Goal: Task Accomplishment & Management: Complete application form

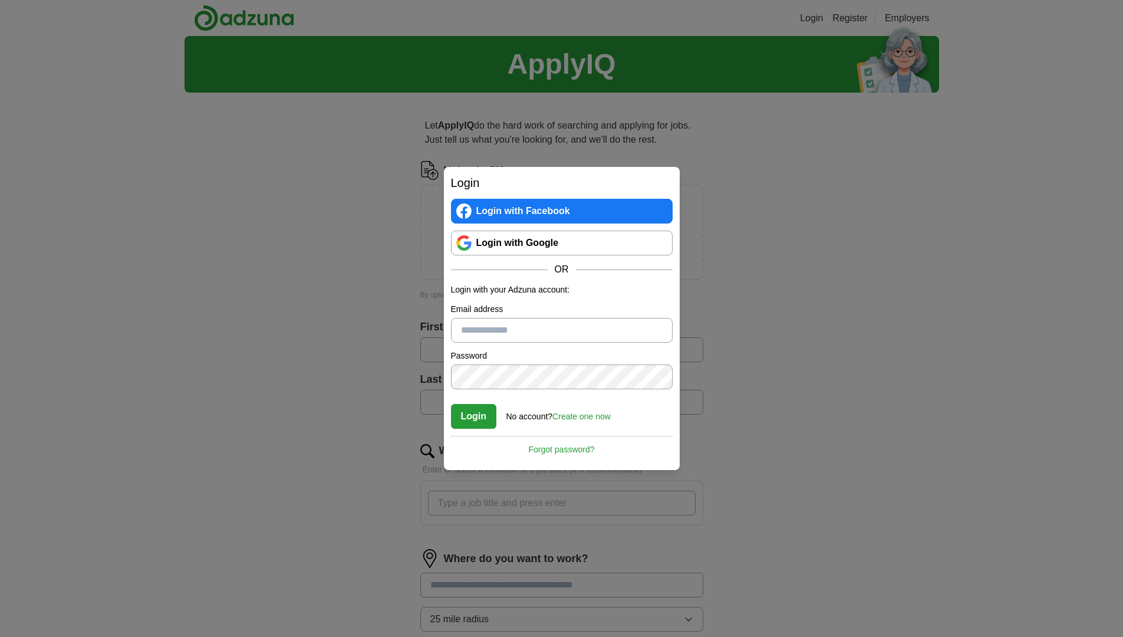
click at [590, 416] on link "Create one now" at bounding box center [582, 416] width 58 height 9
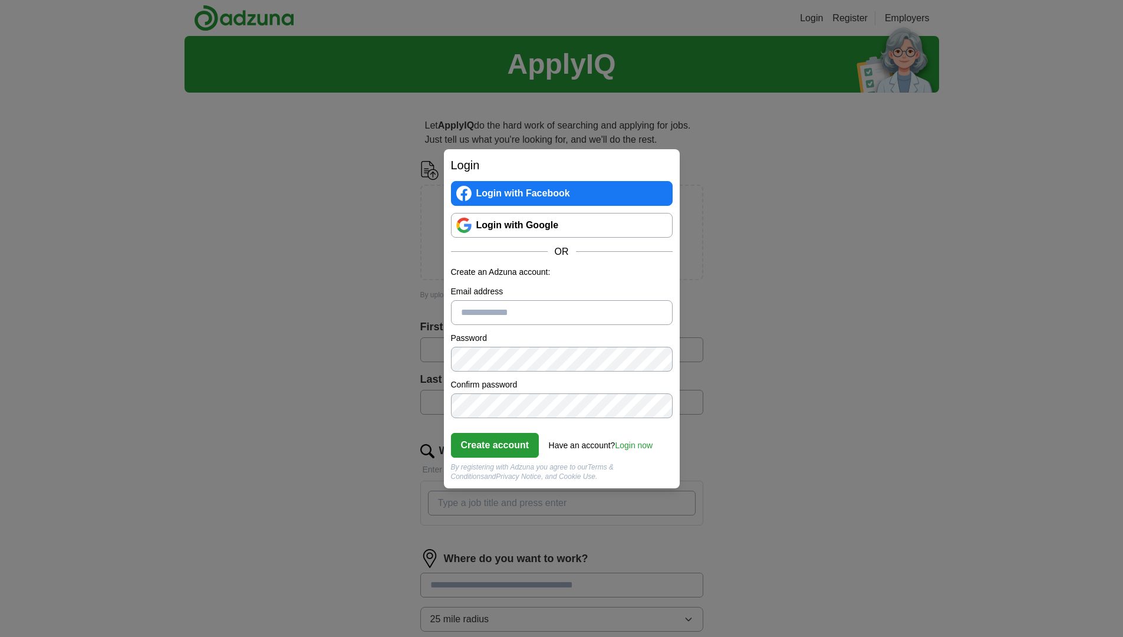
click at [486, 310] on input "Email address" at bounding box center [562, 312] width 222 height 25
type input "**********"
click at [511, 441] on button "Create account" at bounding box center [495, 445] width 88 height 25
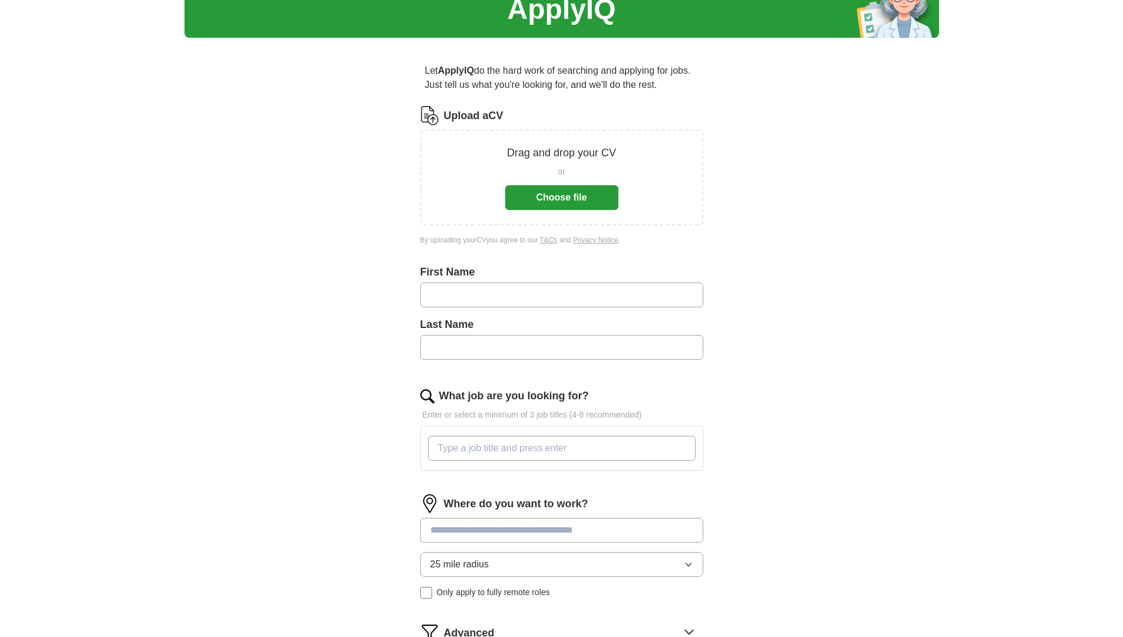
scroll to position [59, 0]
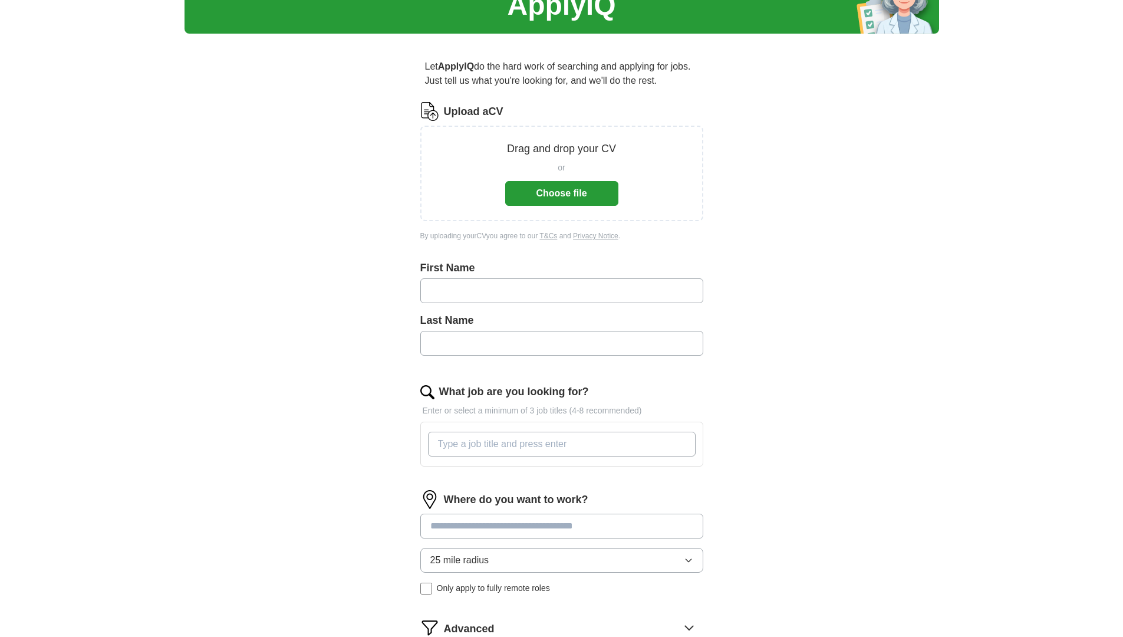
click at [577, 288] on input "text" at bounding box center [561, 290] width 283 height 25
type input "*****"
type input "**********"
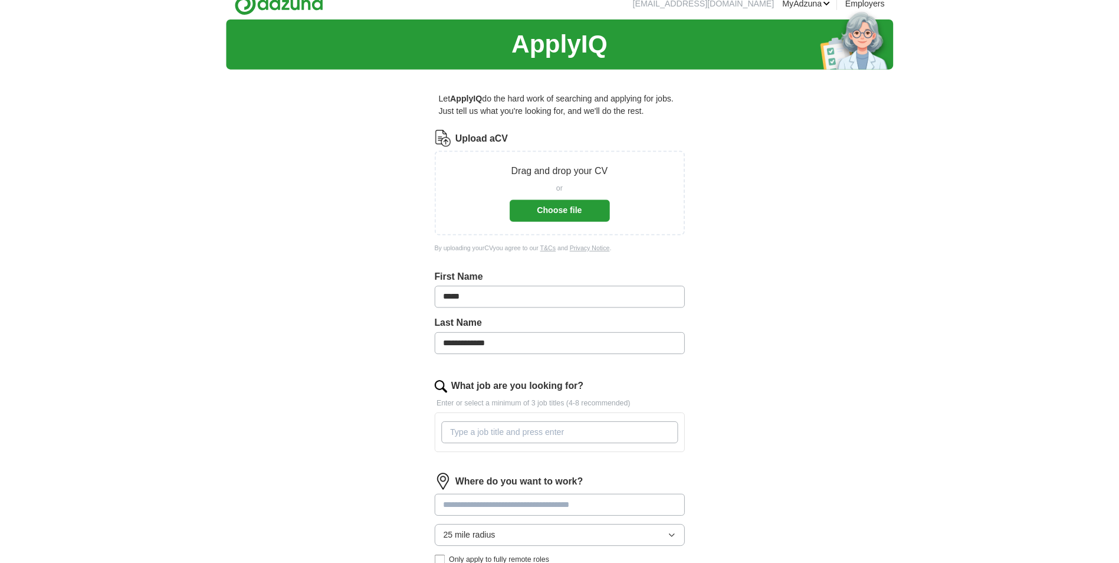
scroll to position [0, 0]
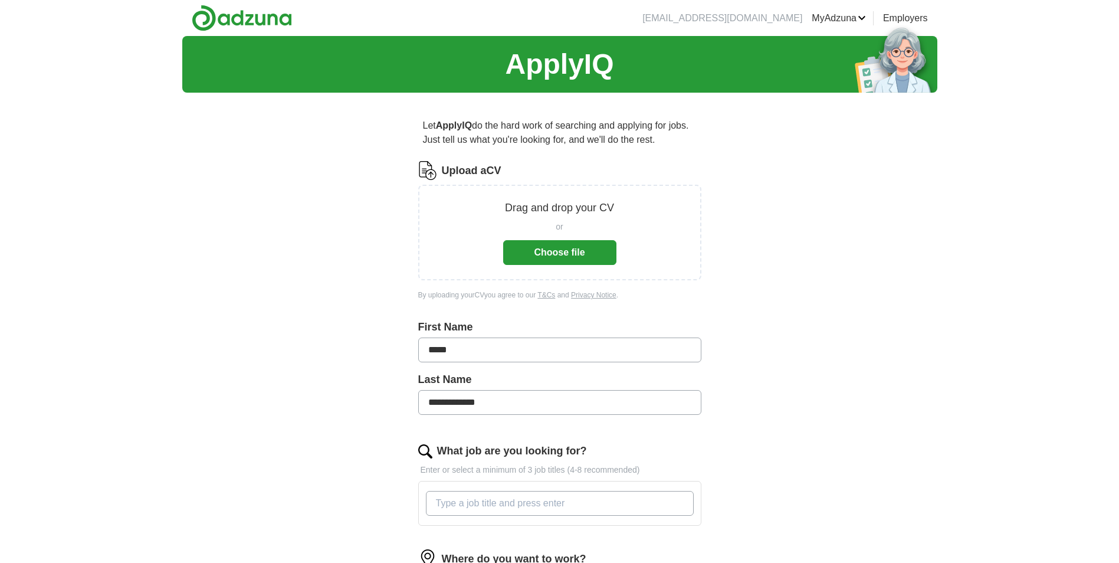
click at [579, 254] on button "Choose file" at bounding box center [559, 252] width 113 height 25
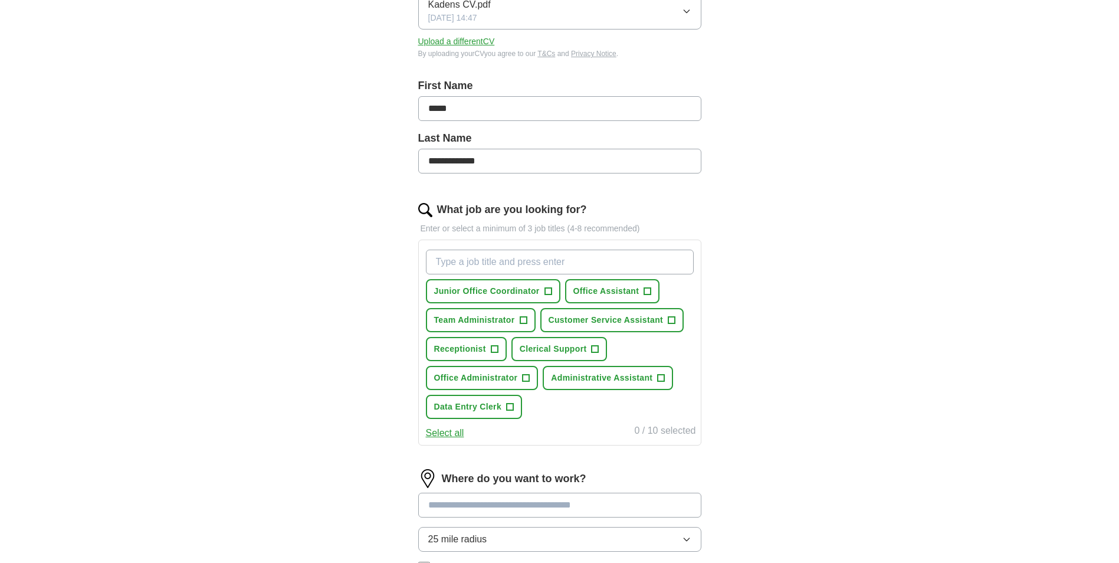
scroll to position [236, 0]
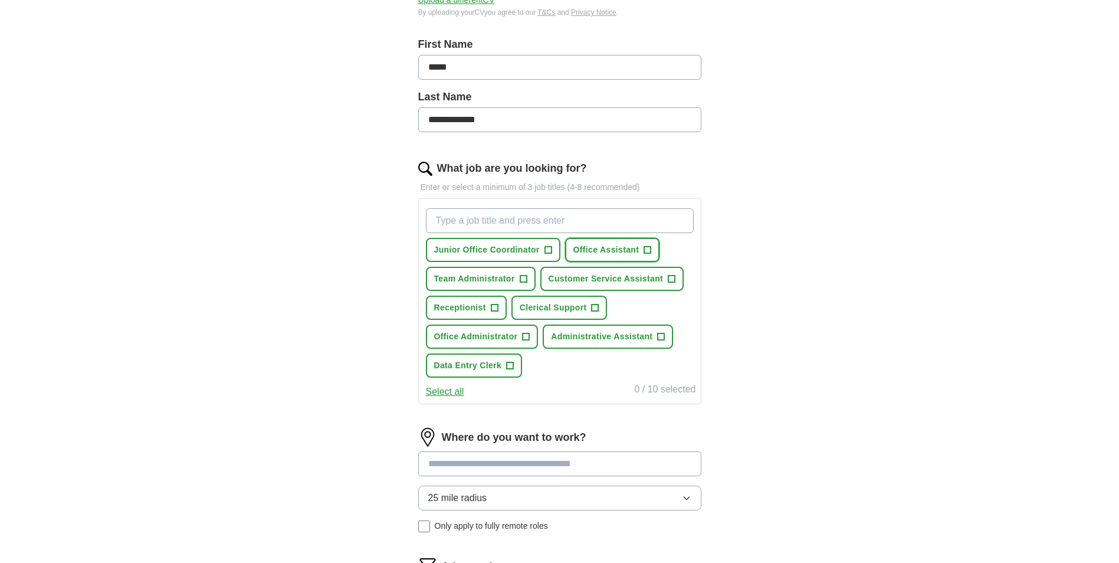
click at [643, 252] on button "Office Assistant +" at bounding box center [612, 250] width 95 height 24
click at [649, 333] on span "Administrative Assistant" at bounding box center [601, 336] width 101 height 12
click at [514, 333] on span "Office Administrator" at bounding box center [476, 336] width 84 height 12
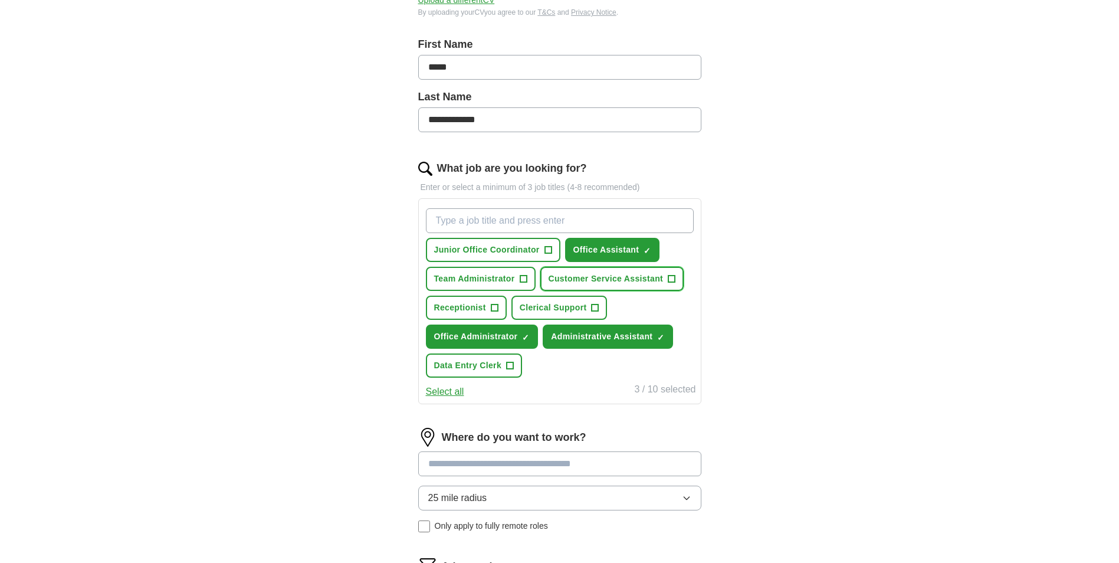
click at [642, 278] on span "Customer Service Assistant" at bounding box center [605, 278] width 115 height 12
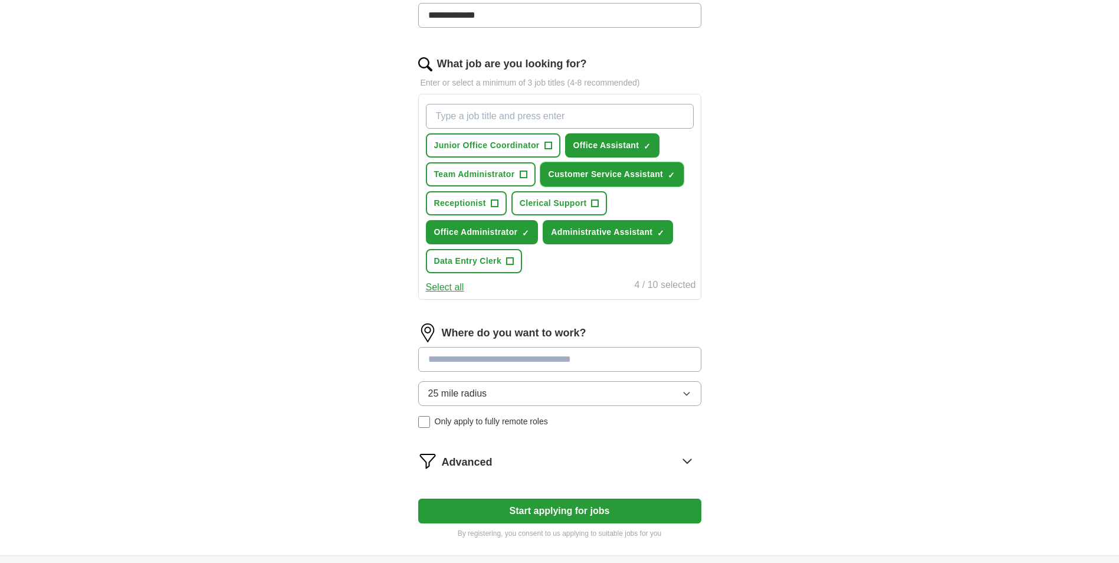
scroll to position [354, 0]
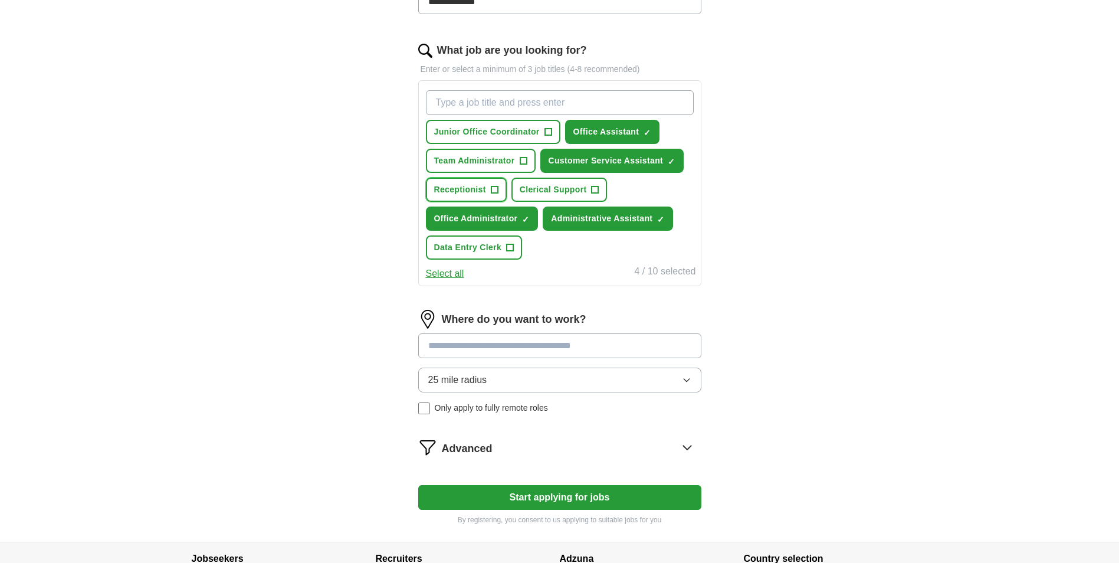
click at [495, 190] on span "+" at bounding box center [494, 189] width 7 height 9
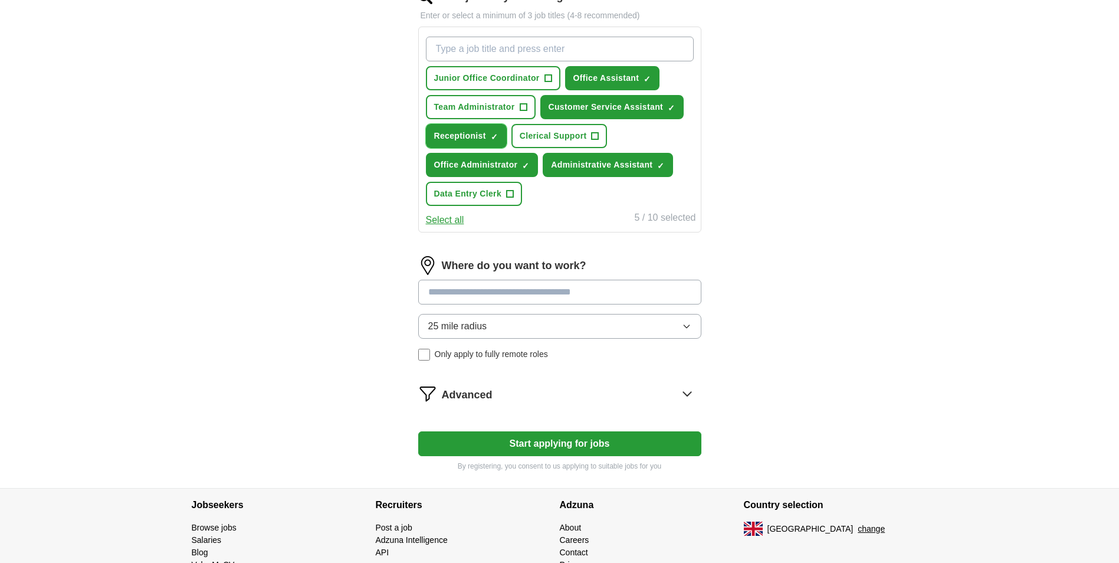
scroll to position [413, 0]
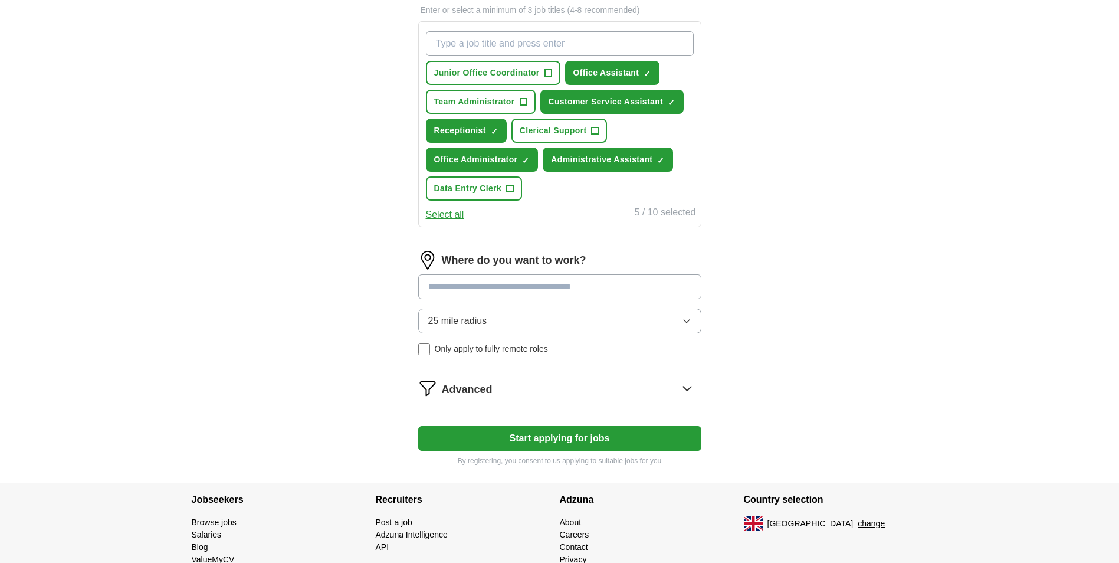
click at [580, 321] on button "25 mile radius" at bounding box center [559, 320] width 283 height 25
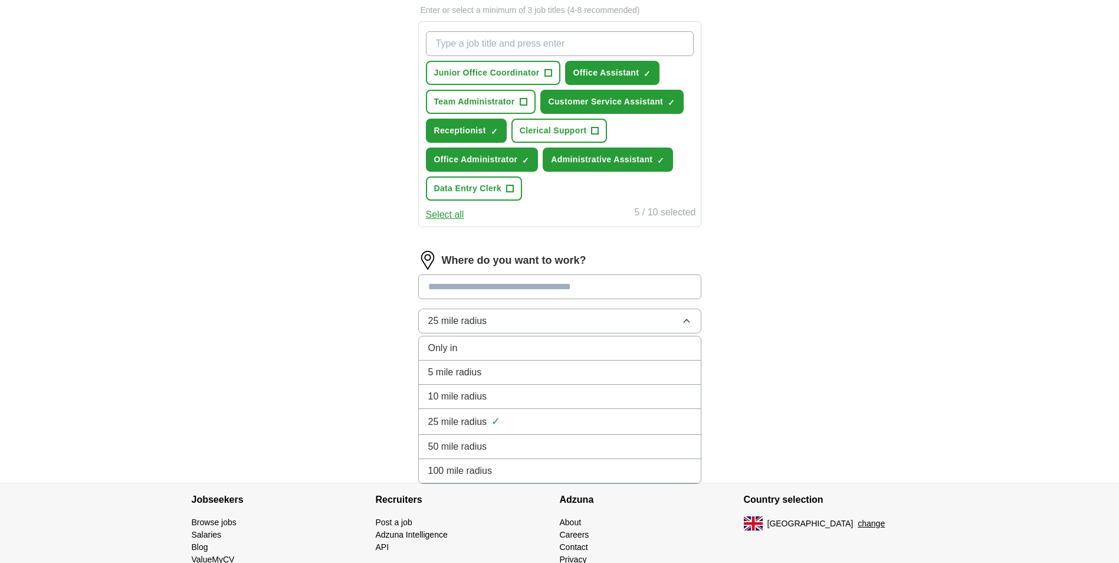
click at [496, 397] on div "10 mile radius" at bounding box center [559, 396] width 263 height 14
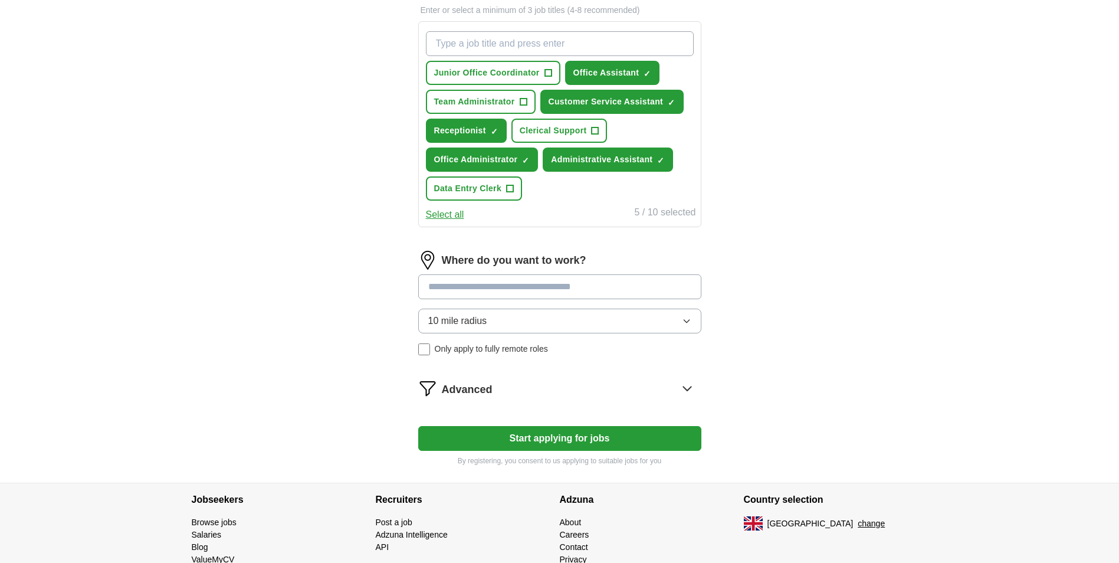
click at [543, 284] on input at bounding box center [559, 286] width 283 height 25
click at [418, 426] on button "Start applying for jobs" at bounding box center [559, 438] width 283 height 25
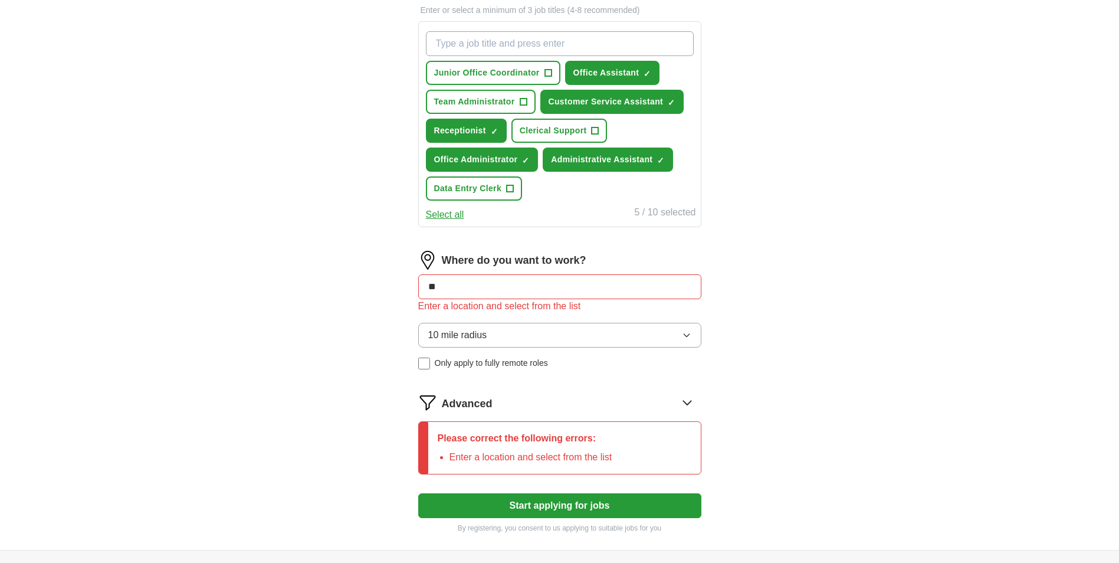
type input "*"
type input "*******"
click at [609, 316] on li "Bulwell (Nottingham)" at bounding box center [560, 316] width 282 height 24
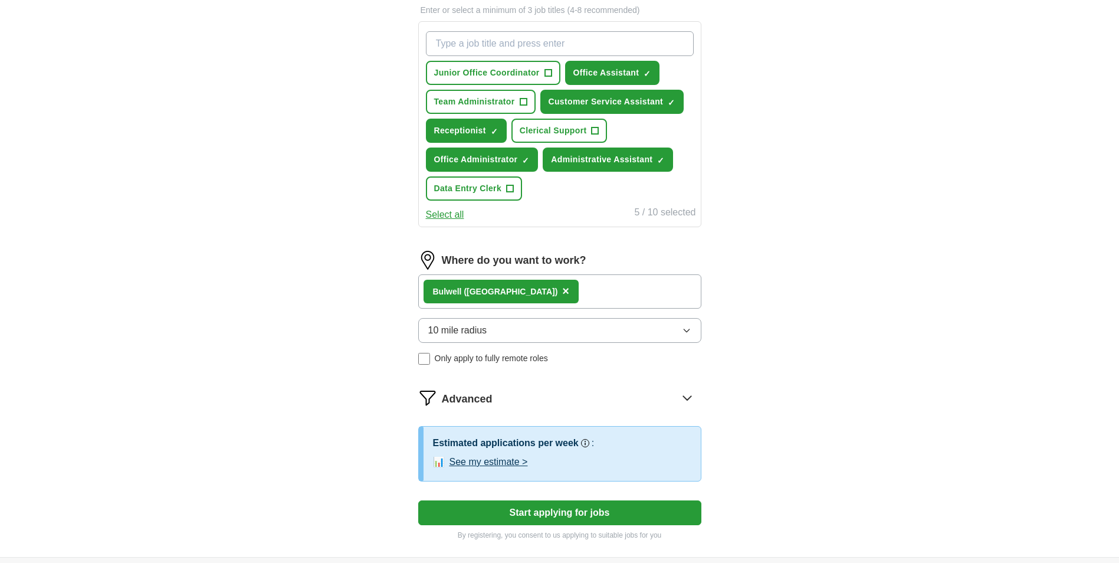
click at [565, 320] on button "10 mile radius" at bounding box center [559, 330] width 283 height 25
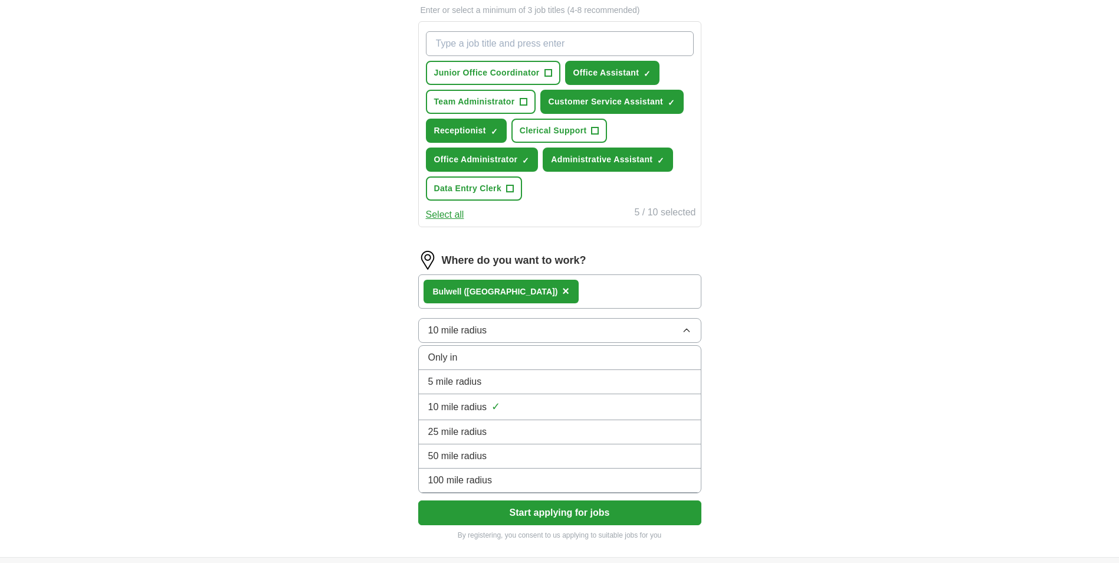
click at [502, 425] on div "25 mile radius" at bounding box center [559, 432] width 263 height 14
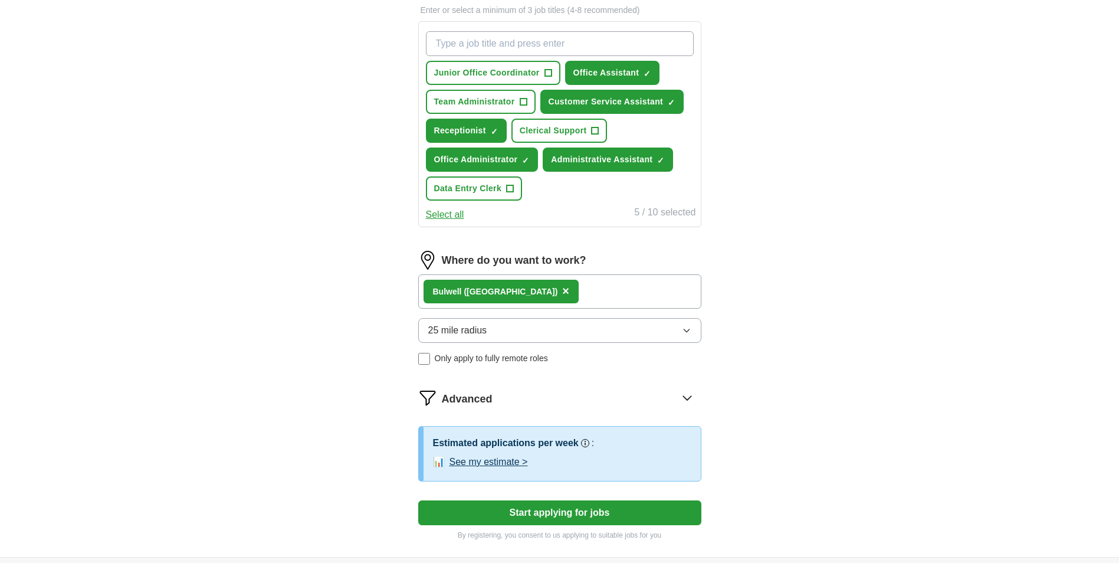
click at [543, 512] on button "Start applying for jobs" at bounding box center [559, 512] width 283 height 25
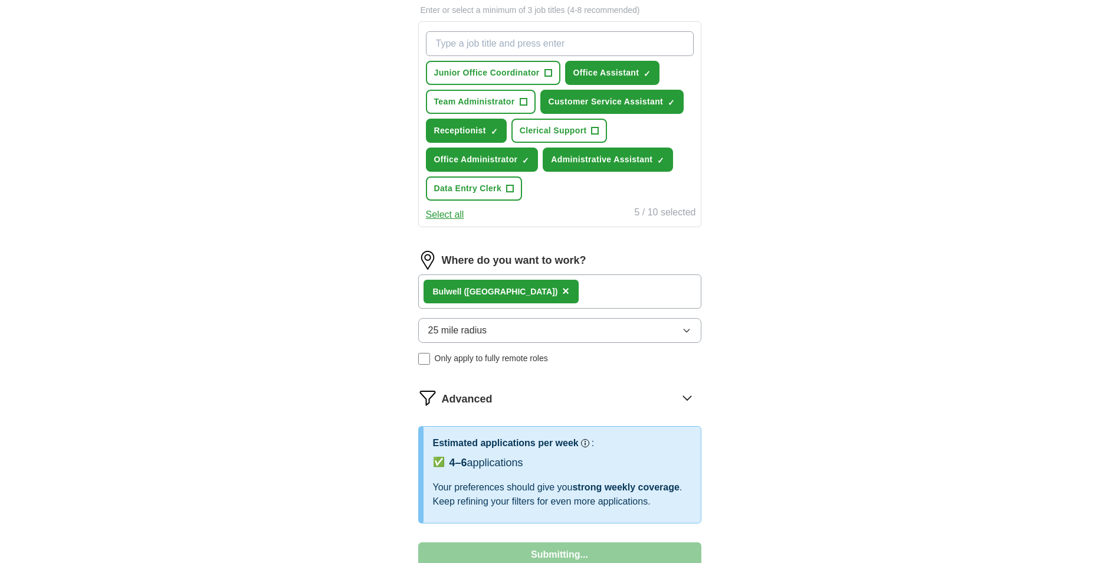
select select "**"
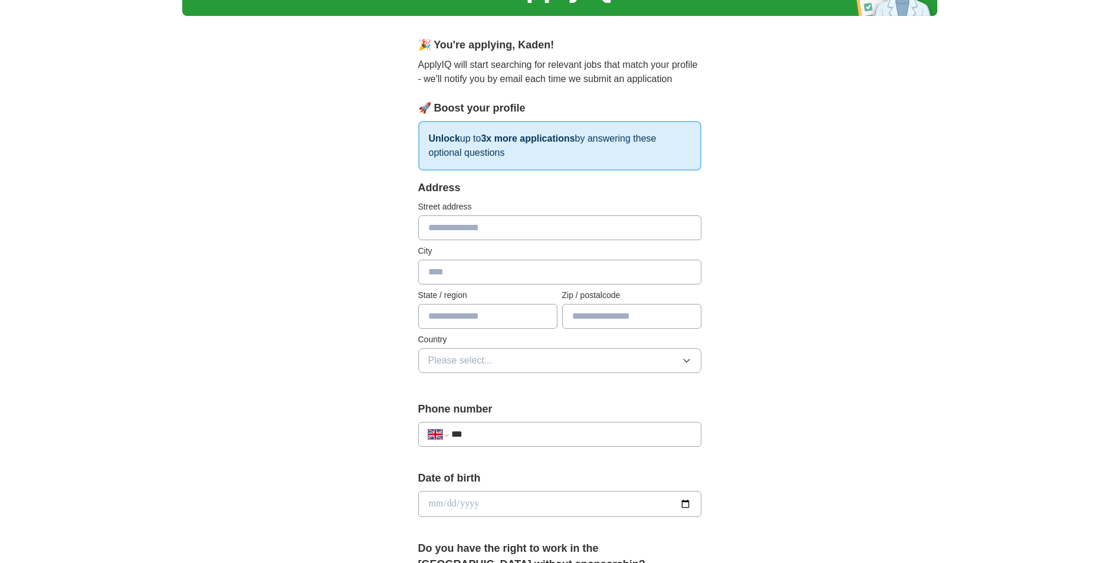
scroll to position [0, 0]
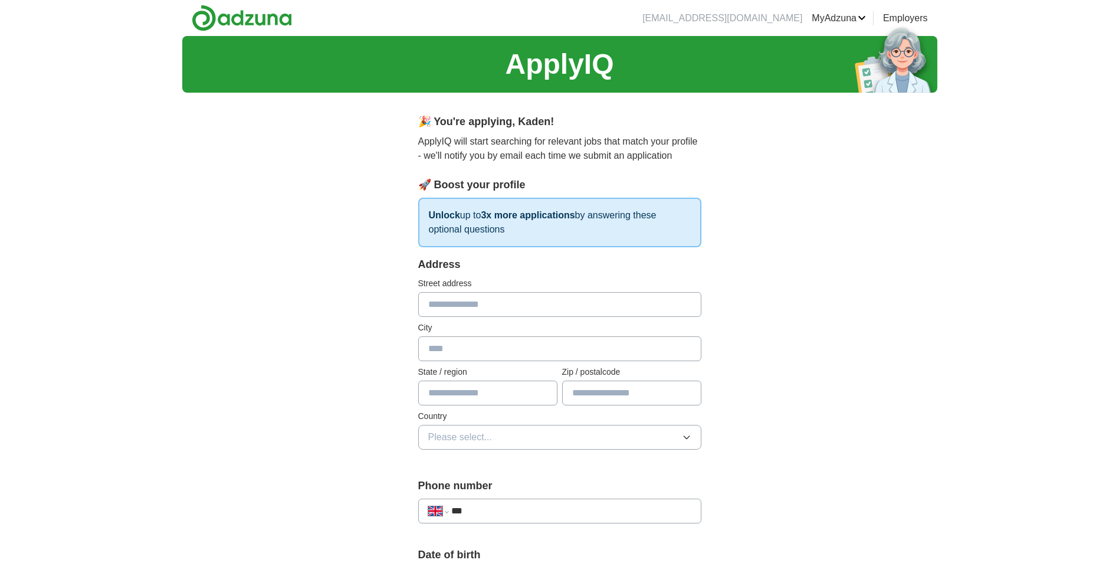
click at [481, 307] on input "text" at bounding box center [559, 304] width 283 height 25
type input "**********"
type input "*******"
click at [502, 402] on input "text" at bounding box center [487, 392] width 139 height 25
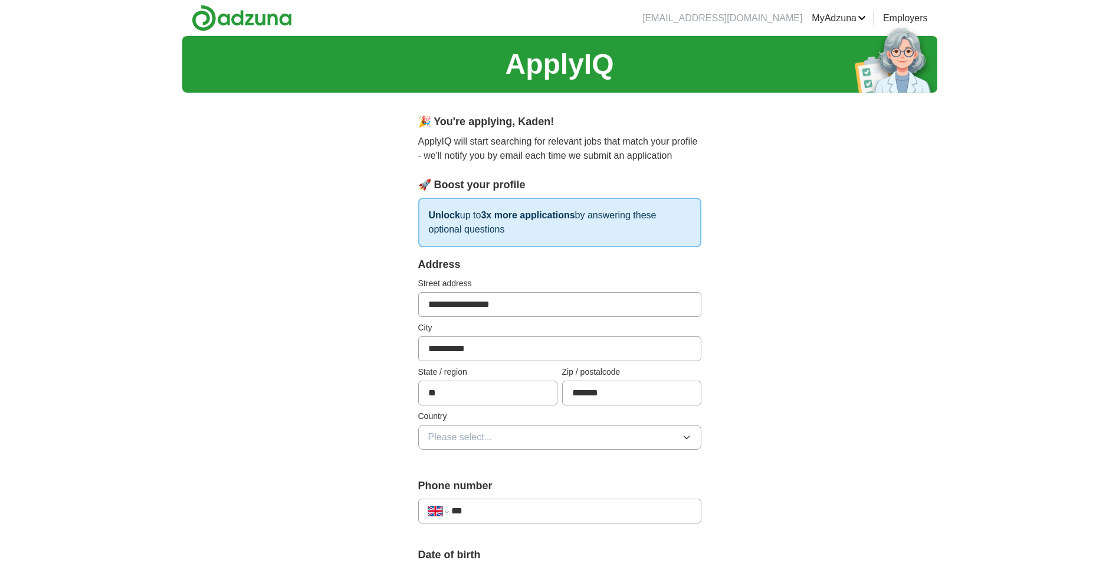
type input "*"
type input "**********"
click at [528, 432] on button "Please select..." at bounding box center [559, 437] width 283 height 25
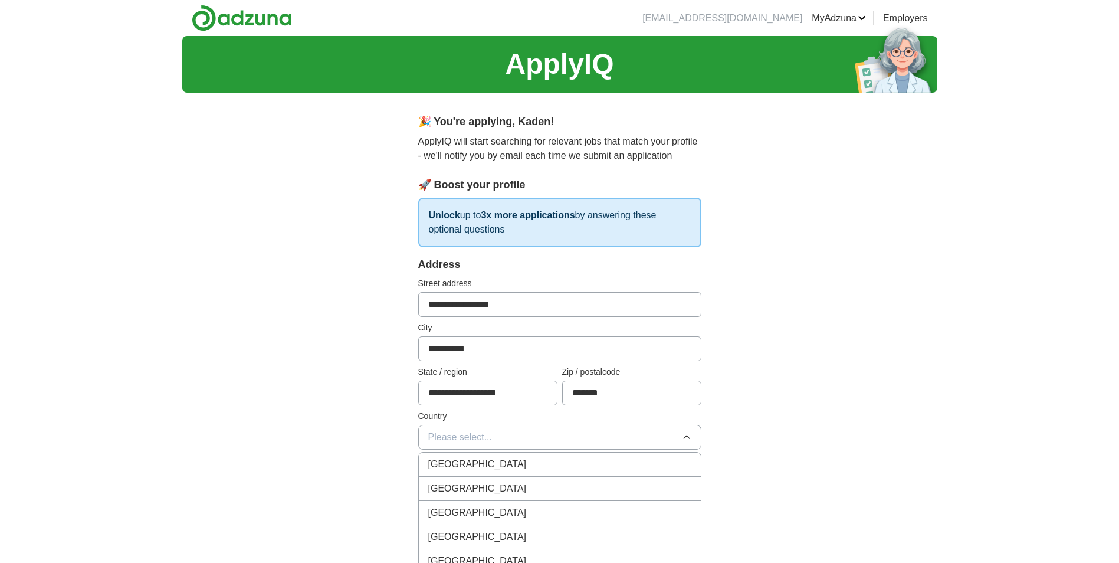
click at [505, 469] on div "[GEOGRAPHIC_DATA]" at bounding box center [559, 464] width 263 height 14
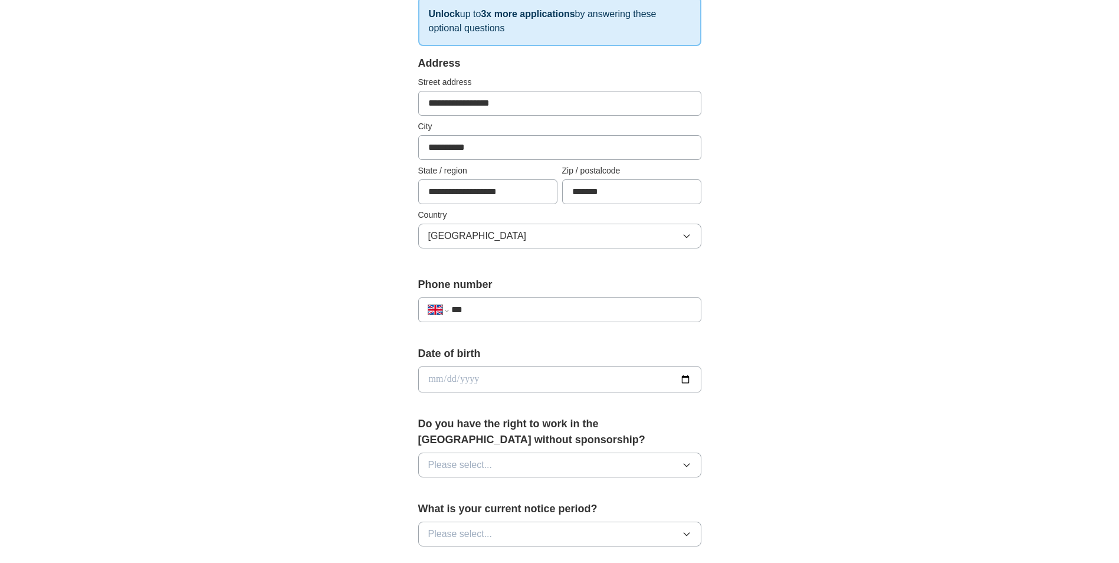
scroll to position [236, 0]
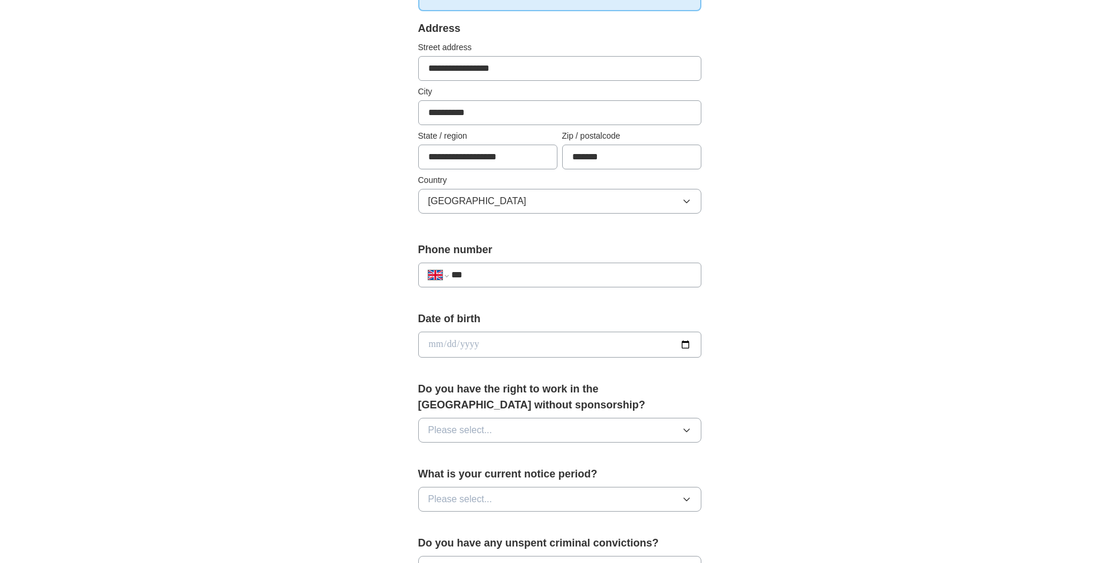
click at [587, 271] on input "***" at bounding box center [570, 275] width 239 height 14
type input "**********"
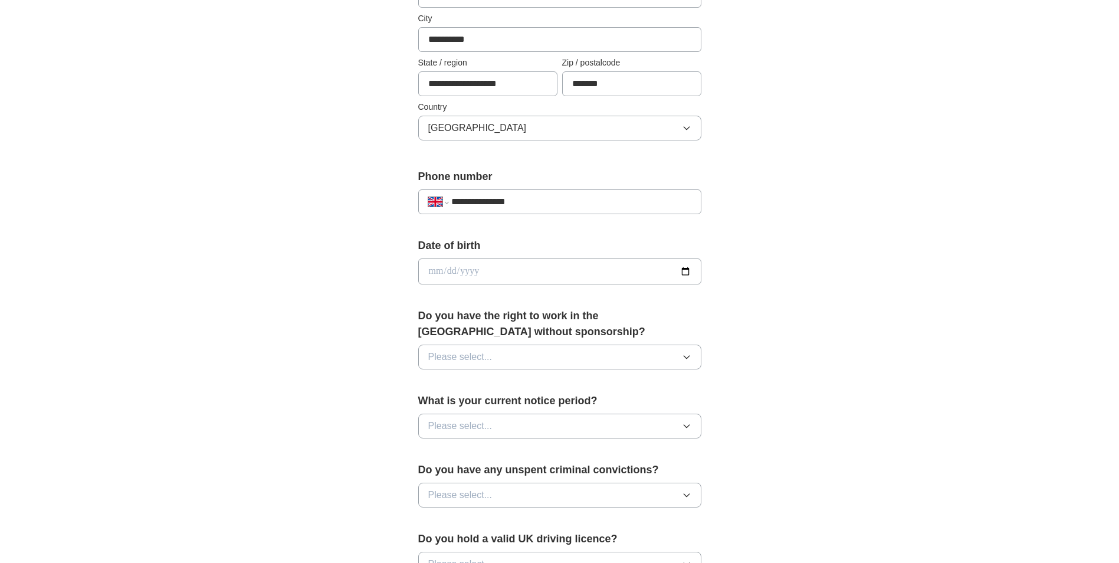
scroll to position [354, 0]
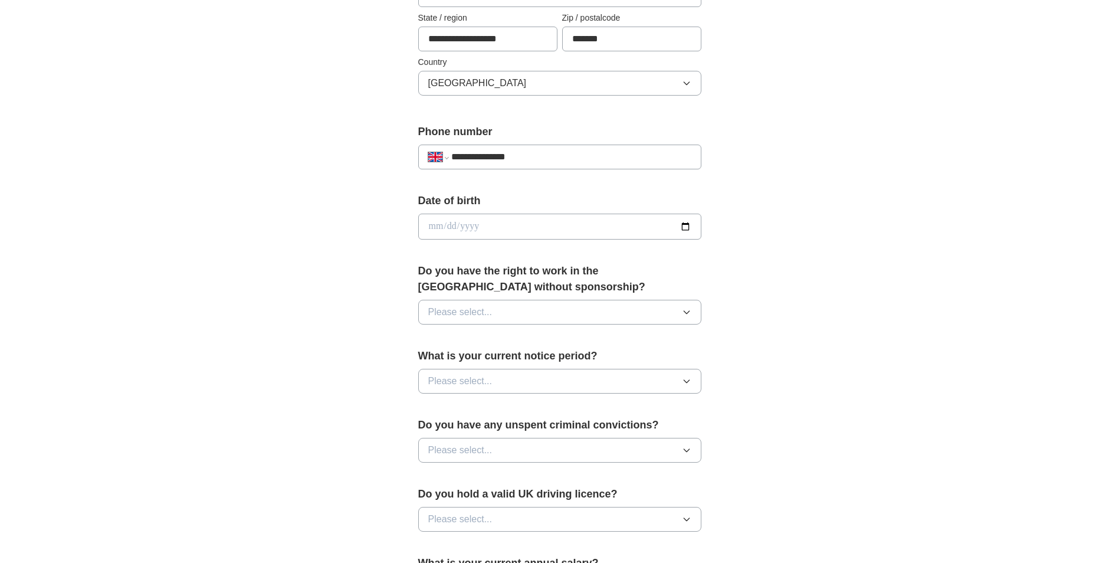
click at [468, 221] on input "date" at bounding box center [559, 226] width 283 height 26
click at [448, 230] on input "date" at bounding box center [559, 226] width 283 height 26
drag, startPoint x: 550, startPoint y: 234, endPoint x: 511, endPoint y: 228, distance: 39.4
click at [543, 231] on input "date" at bounding box center [559, 226] width 283 height 26
click at [436, 223] on input "date" at bounding box center [559, 226] width 283 height 26
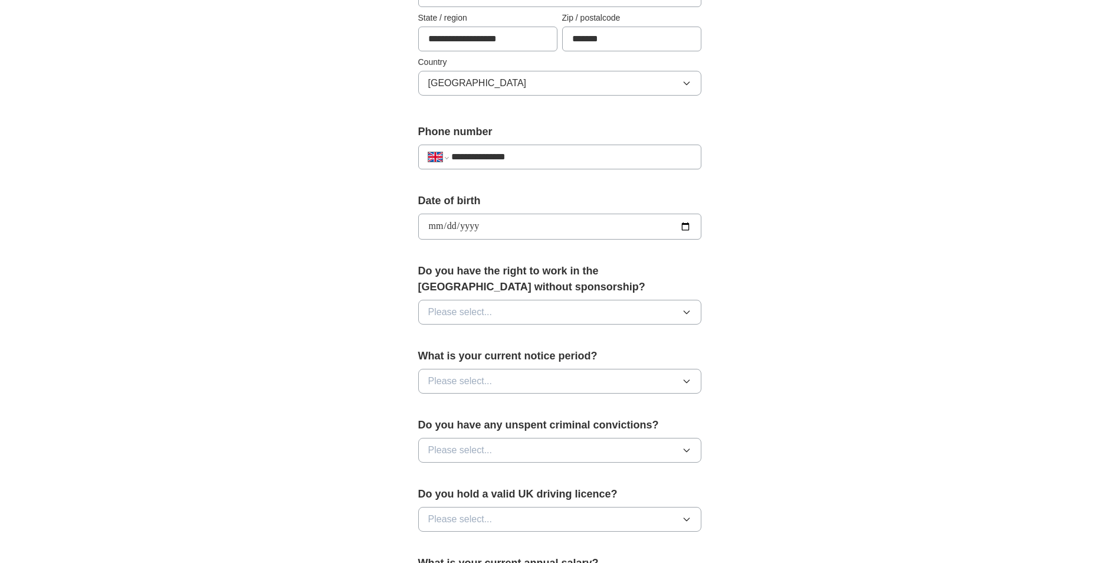
type input "**********"
click at [646, 306] on button "Please select..." at bounding box center [559, 312] width 283 height 25
click at [610, 336] on div "Yes" at bounding box center [559, 339] width 263 height 14
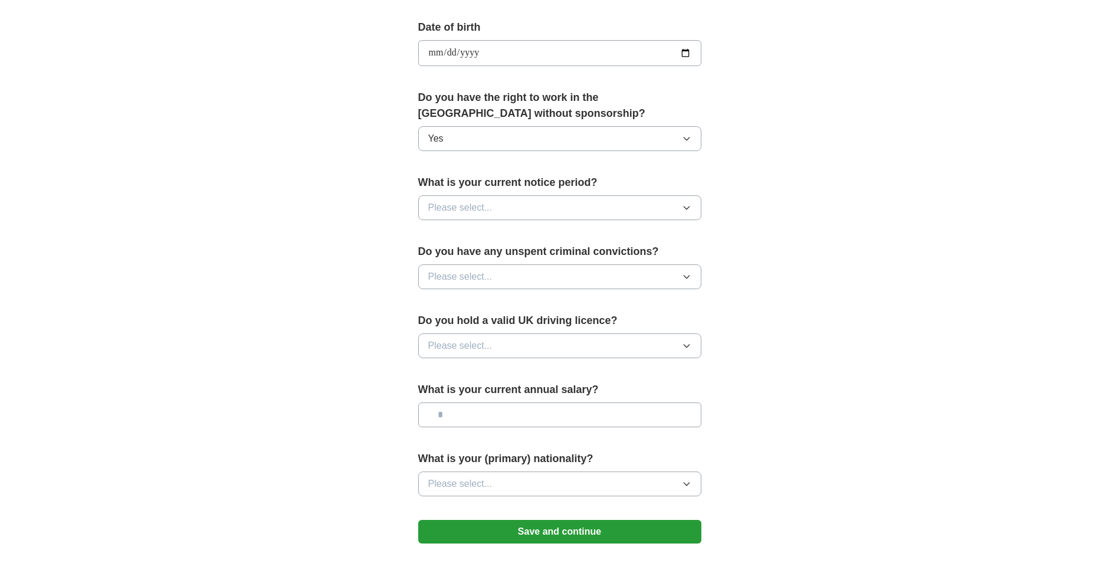
scroll to position [531, 0]
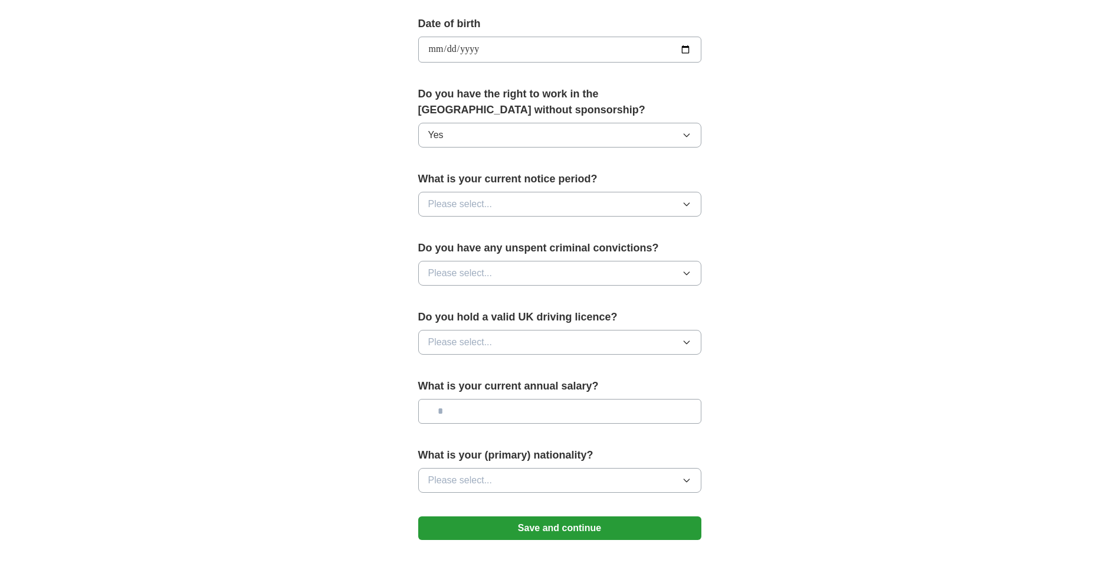
click at [636, 202] on button "Please select..." at bounding box center [559, 204] width 283 height 25
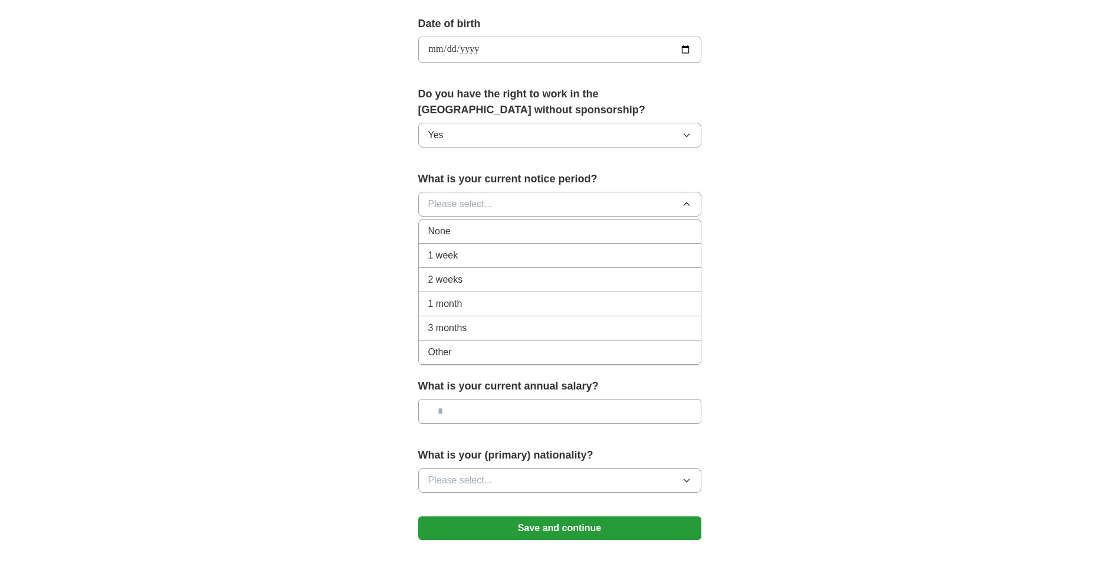
click at [525, 235] on div "None" at bounding box center [559, 231] width 263 height 14
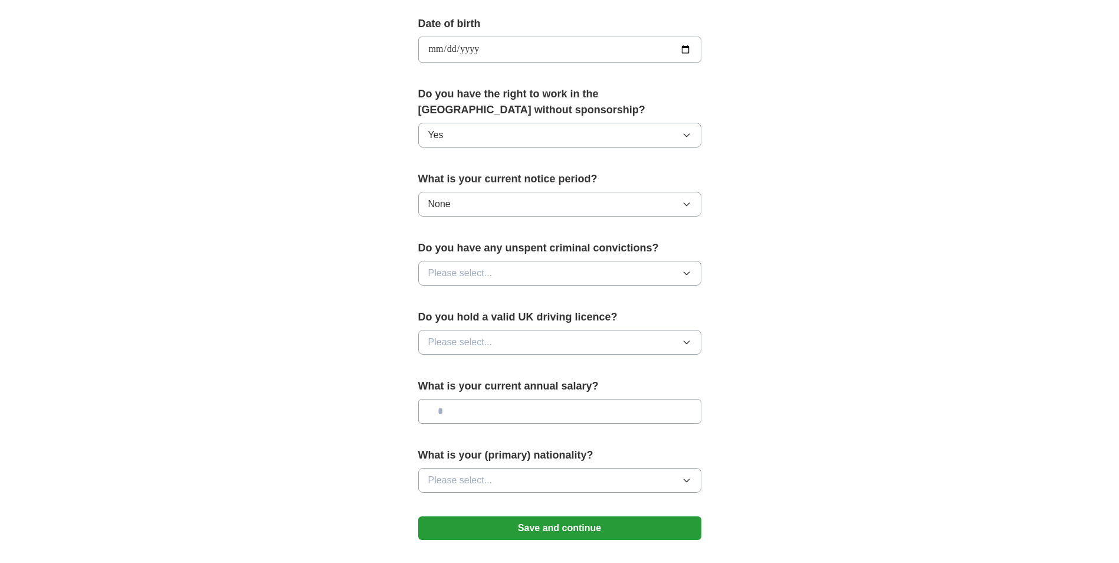
click at [668, 265] on button "Please select..." at bounding box center [559, 273] width 283 height 25
click at [513, 323] on div "No" at bounding box center [559, 324] width 263 height 14
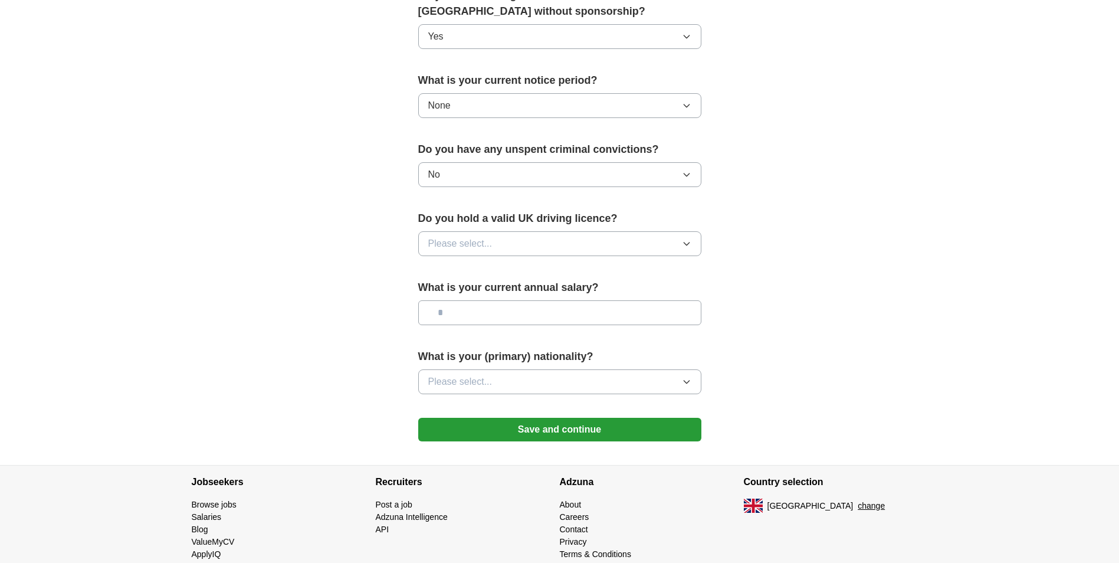
scroll to position [649, 0]
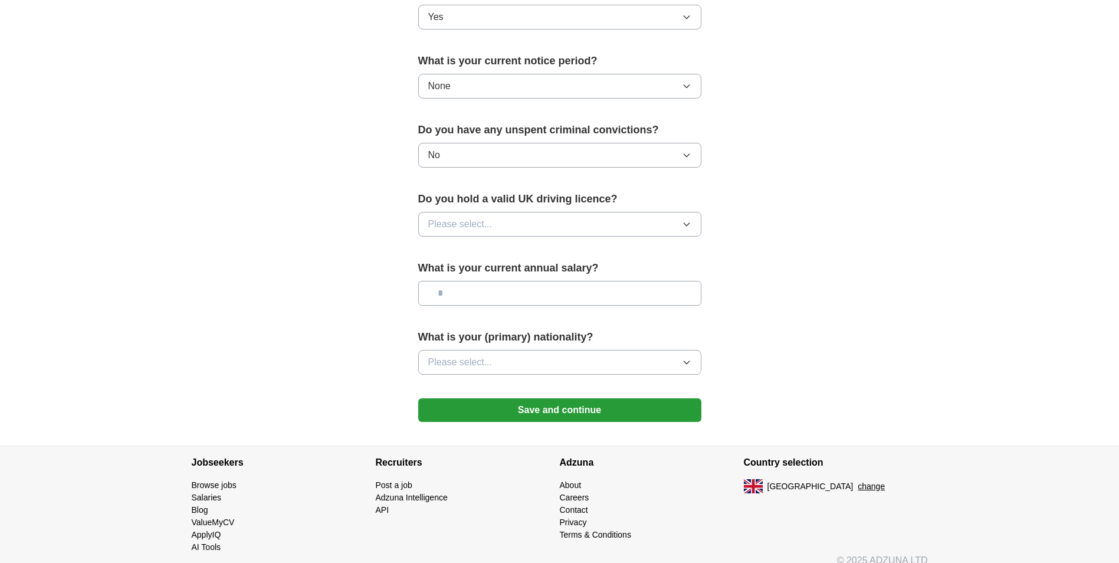
click at [665, 222] on button "Please select..." at bounding box center [559, 224] width 283 height 25
click at [528, 280] on div "No" at bounding box center [559, 275] width 263 height 14
click at [616, 295] on input "text" at bounding box center [559, 293] width 283 height 25
click at [589, 366] on button "Please select..." at bounding box center [559, 362] width 283 height 25
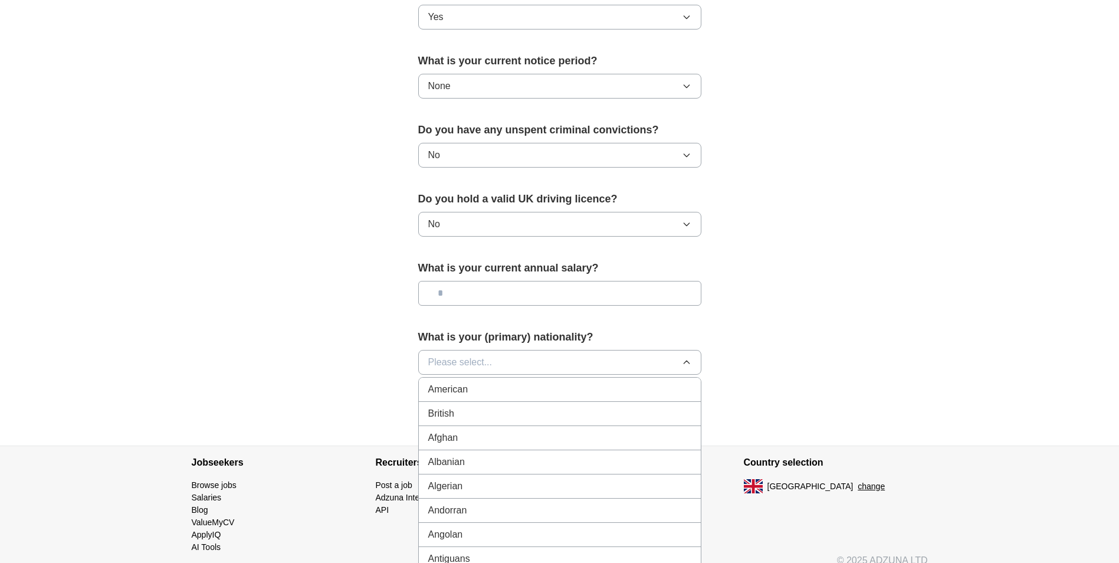
click at [572, 415] on div "British" at bounding box center [559, 413] width 263 height 14
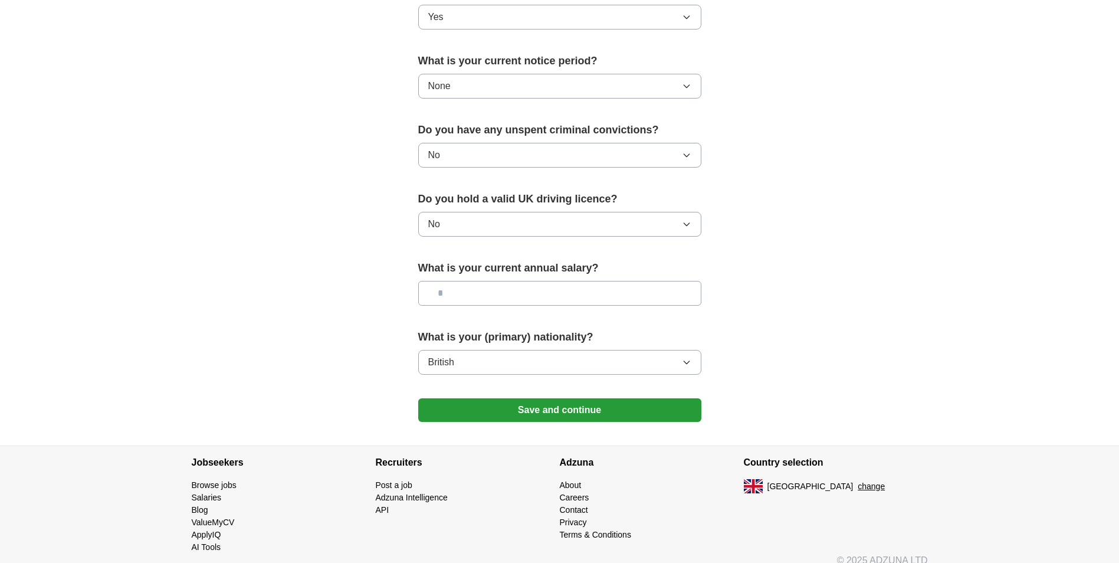
click at [544, 405] on button "Save and continue" at bounding box center [559, 410] width 283 height 24
